Goal: Find specific page/section: Find specific page/section

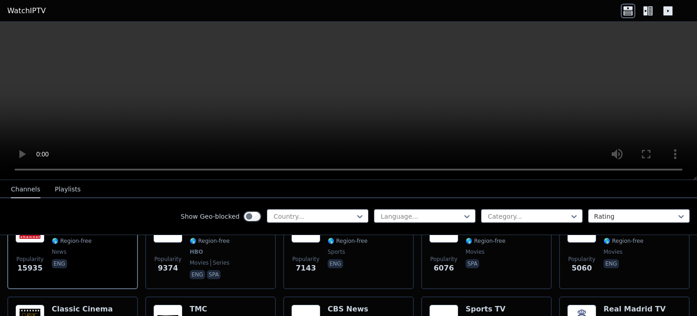
scroll to position [91, 0]
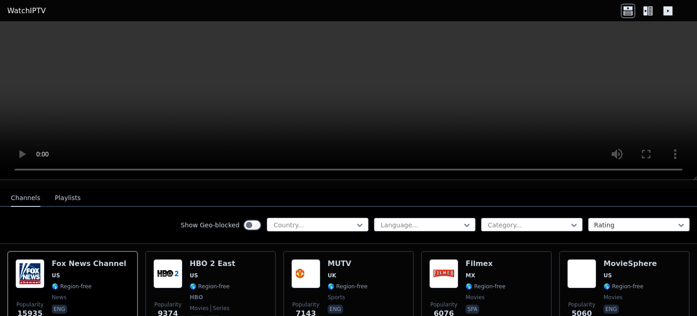
click at [322, 220] on div at bounding box center [314, 224] width 83 height 9
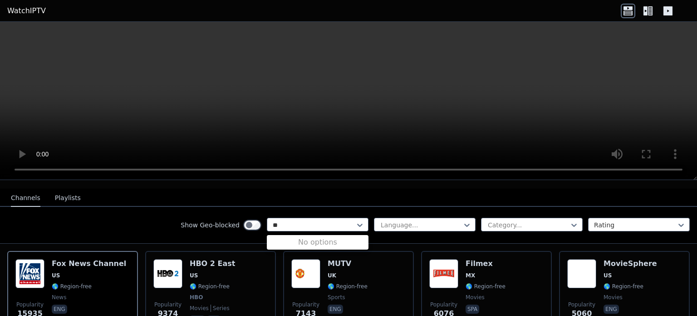
scroll to position [0, 0]
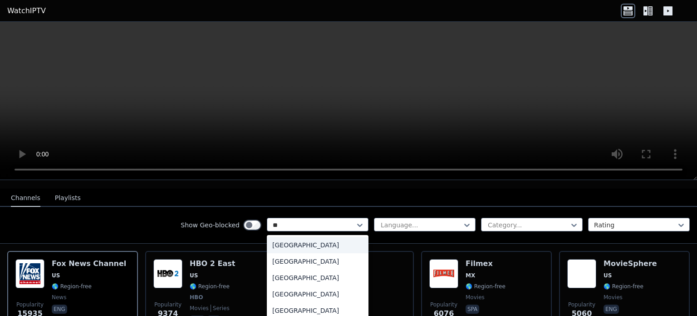
type input "***"
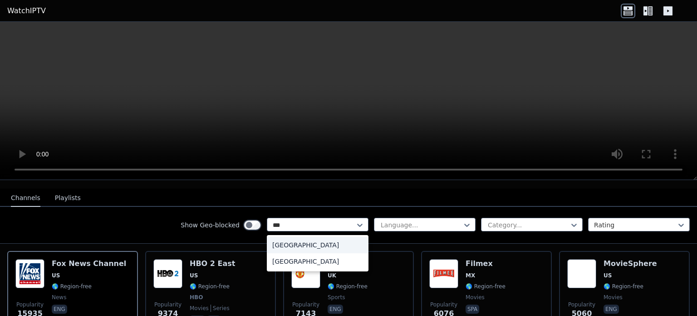
click at [292, 241] on div "[GEOGRAPHIC_DATA]" at bounding box center [318, 245] width 102 height 16
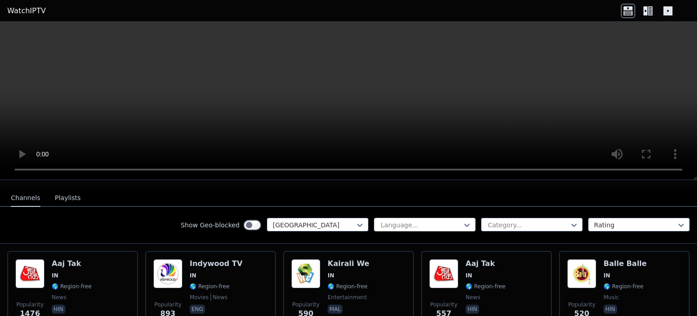
click at [392, 220] on div at bounding box center [421, 224] width 83 height 9
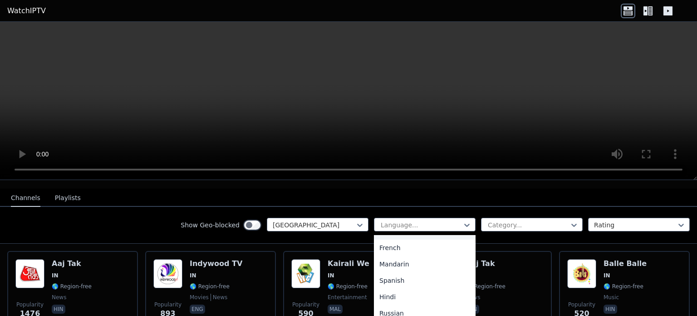
scroll to position [91, 0]
click at [380, 244] on div "Hindi" at bounding box center [425, 252] width 102 height 16
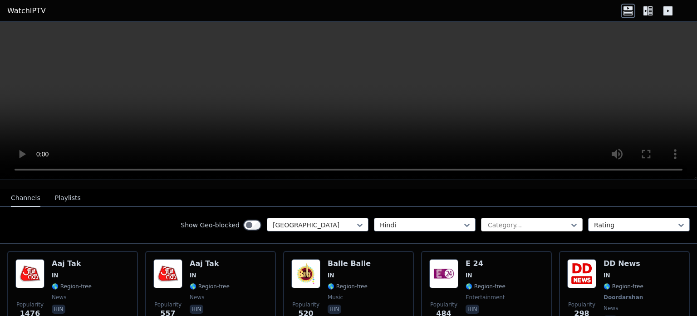
click at [502, 220] on div at bounding box center [528, 224] width 83 height 9
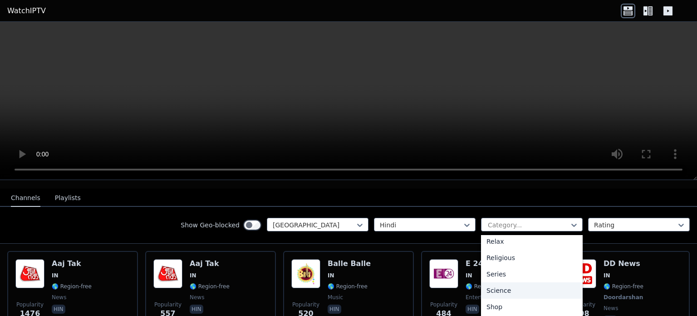
scroll to position [360, 0]
click at [492, 269] on div "Sports" at bounding box center [532, 277] width 102 height 16
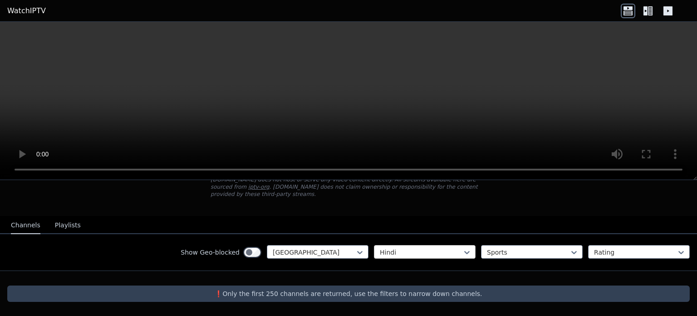
scroll to position [55, 0]
